Goal: Navigation & Orientation: Find specific page/section

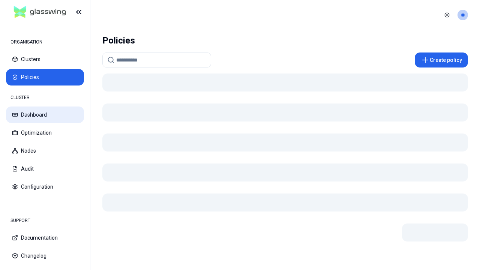
click at [45, 115] on button "Dashboard" at bounding box center [45, 114] width 78 height 16
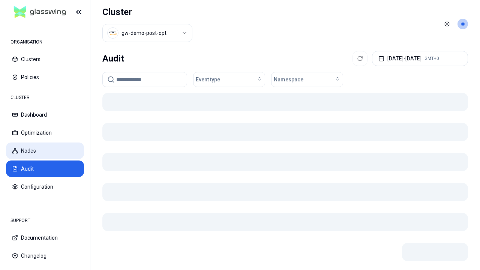
click at [45, 151] on button "Nodes" at bounding box center [45, 150] width 78 height 16
